Goal: Complete application form

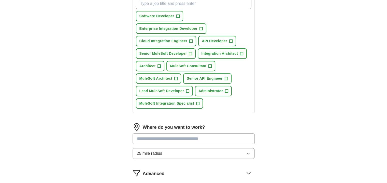
scroll to position [193, 0]
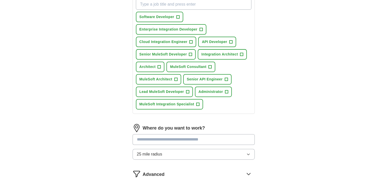
click at [153, 151] on span "25 mile radius" at bounding box center [149, 154] width 25 height 6
click at [149, 166] on span "Only in" at bounding box center [143, 166] width 13 height 6
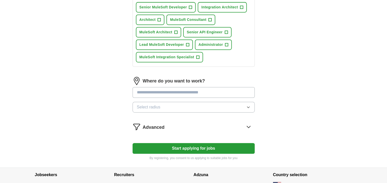
scroll to position [275, 0]
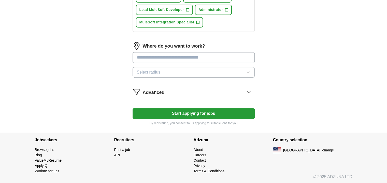
click at [210, 111] on button "Start applying for jobs" at bounding box center [194, 113] width 122 height 11
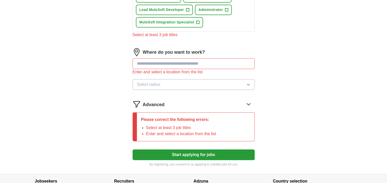
click at [166, 65] on input at bounding box center [194, 63] width 122 height 11
click at [164, 63] on input at bounding box center [194, 63] width 122 height 11
type input "**"
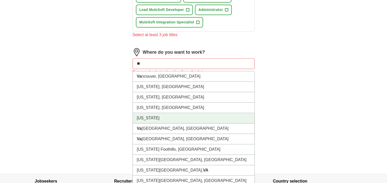
click at [142, 118] on li "[US_STATE]" at bounding box center [194, 118] width 122 height 10
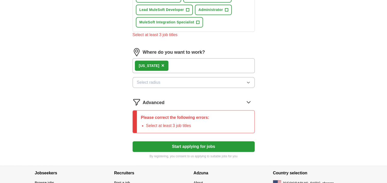
click at [157, 80] on span "Select radius" at bounding box center [149, 82] width 24 height 6
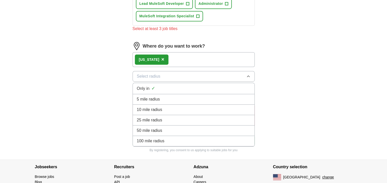
scroll to position [284, 0]
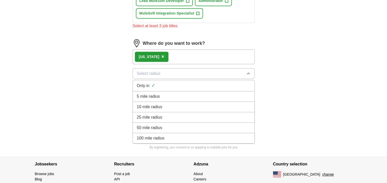
click at [155, 138] on span "100 mile radius" at bounding box center [151, 138] width 28 height 6
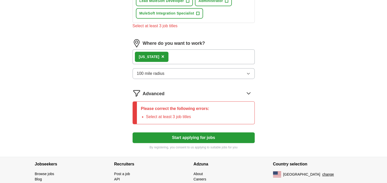
click at [172, 134] on button "Start applying for jobs" at bounding box center [194, 137] width 122 height 11
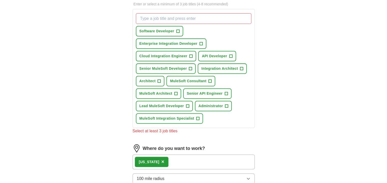
scroll to position [178, 0]
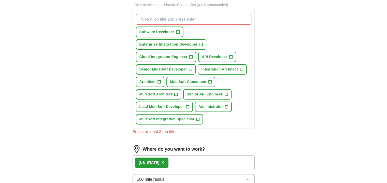
click at [179, 31] on span "+" at bounding box center [178, 32] width 3 height 4
click at [209, 54] on span "API Developer" at bounding box center [214, 56] width 25 height 5
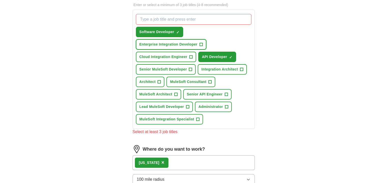
click at [201, 44] on span "+" at bounding box center [201, 45] width 3 height 4
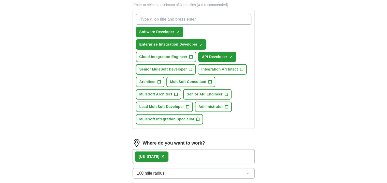
click at [190, 70] on span "+" at bounding box center [190, 69] width 3 height 4
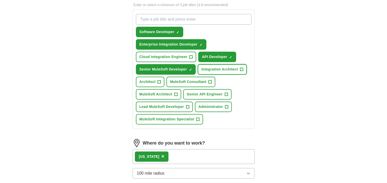
click at [242, 67] on span "+" at bounding box center [241, 69] width 3 height 4
click at [159, 80] on span "+" at bounding box center [159, 82] width 3 height 4
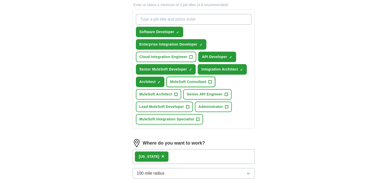
click at [204, 79] on span "MuleSoft Consultant" at bounding box center [188, 81] width 36 height 5
click at [200, 94] on span "Senior API Engineer" at bounding box center [205, 94] width 36 height 5
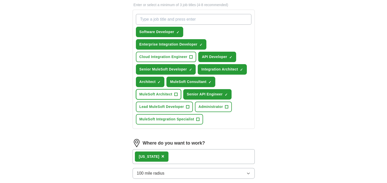
click at [167, 95] on span "MuleSoft Architect" at bounding box center [156, 94] width 33 height 5
click at [179, 105] on span "Lead MuleSoft Developer" at bounding box center [162, 106] width 45 height 5
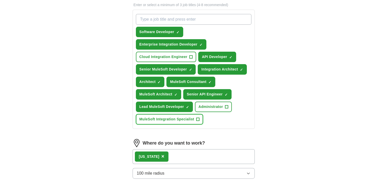
click at [185, 122] on button "MuleSoft Integration Specialist +" at bounding box center [169, 119] width 67 height 10
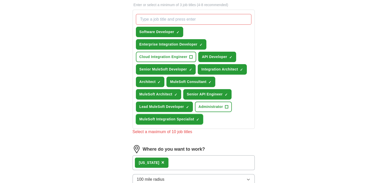
click at [0, 0] on span "×" at bounding box center [0, 0] width 0 height 0
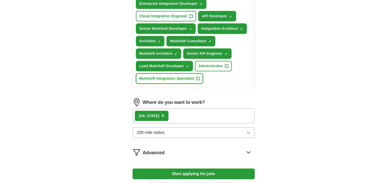
scroll to position [227, 0]
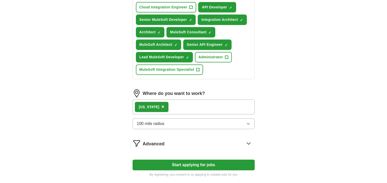
click at [182, 164] on button "Start applying for jobs" at bounding box center [194, 165] width 122 height 11
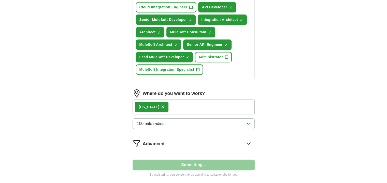
select select "**"
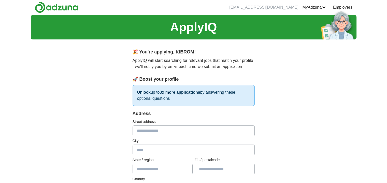
scroll to position [0, 0]
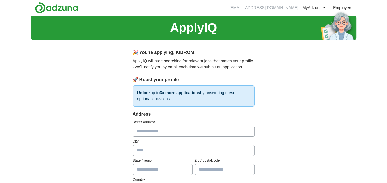
click at [179, 131] on input "text" at bounding box center [194, 131] width 122 height 11
type input "**********"
type input "**"
type input "*****"
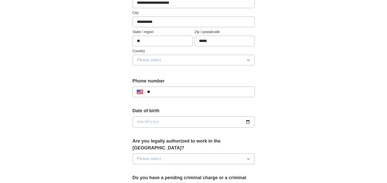
scroll to position [129, 0]
click at [195, 55] on button "Please select..." at bounding box center [194, 59] width 122 height 11
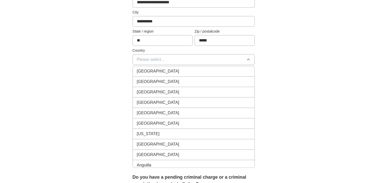
click at [165, 83] on div "[GEOGRAPHIC_DATA]" at bounding box center [194, 82] width 114 height 6
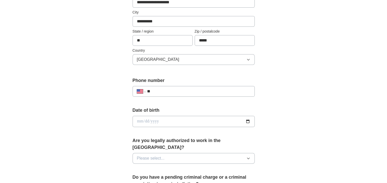
click at [165, 88] on input "**" at bounding box center [198, 91] width 103 height 6
type input "**********"
click at [246, 118] on input "date" at bounding box center [194, 121] width 122 height 11
type input "**********"
click at [247, 156] on icon "button" at bounding box center [249, 158] width 4 height 4
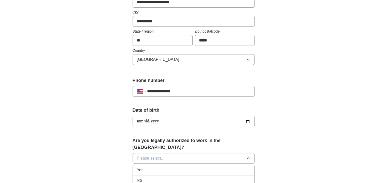
click at [151, 167] on div "Yes" at bounding box center [194, 170] width 114 height 6
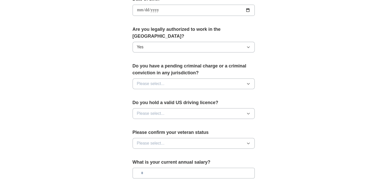
scroll to position [241, 0]
click at [250, 82] on icon "button" at bounding box center [249, 84] width 4 height 4
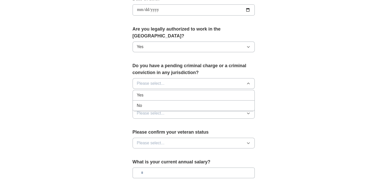
click at [172, 103] on div "No" at bounding box center [194, 106] width 114 height 6
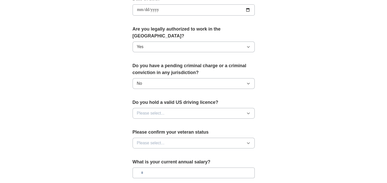
click at [172, 108] on button "Please select..." at bounding box center [194, 113] width 122 height 11
click at [161, 122] on div "Yes" at bounding box center [194, 125] width 114 height 6
click at [166, 138] on button "Please select..." at bounding box center [194, 143] width 122 height 11
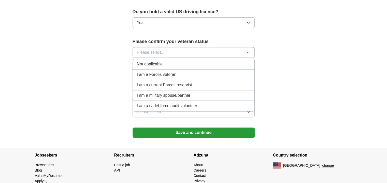
scroll to position [332, 0]
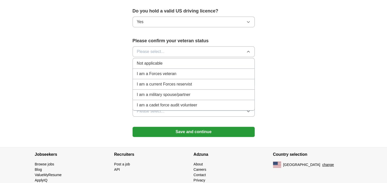
click at [164, 60] on div "Not applicable" at bounding box center [194, 63] width 114 height 6
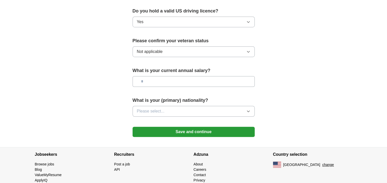
click at [162, 47] on button "Not applicable" at bounding box center [194, 51] width 122 height 11
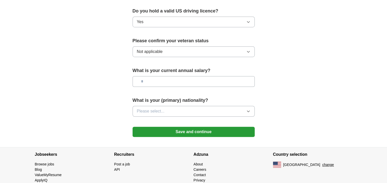
click at [168, 106] on button "Please select..." at bounding box center [194, 111] width 122 height 11
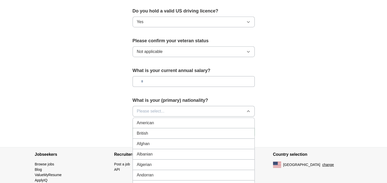
click at [156, 120] on div "American" at bounding box center [194, 123] width 114 height 6
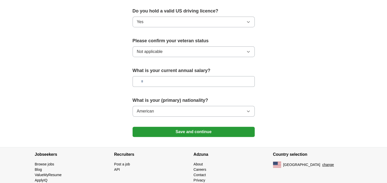
click at [166, 127] on button "Save and continue" at bounding box center [194, 132] width 122 height 10
